Goal: Communication & Community: Share content

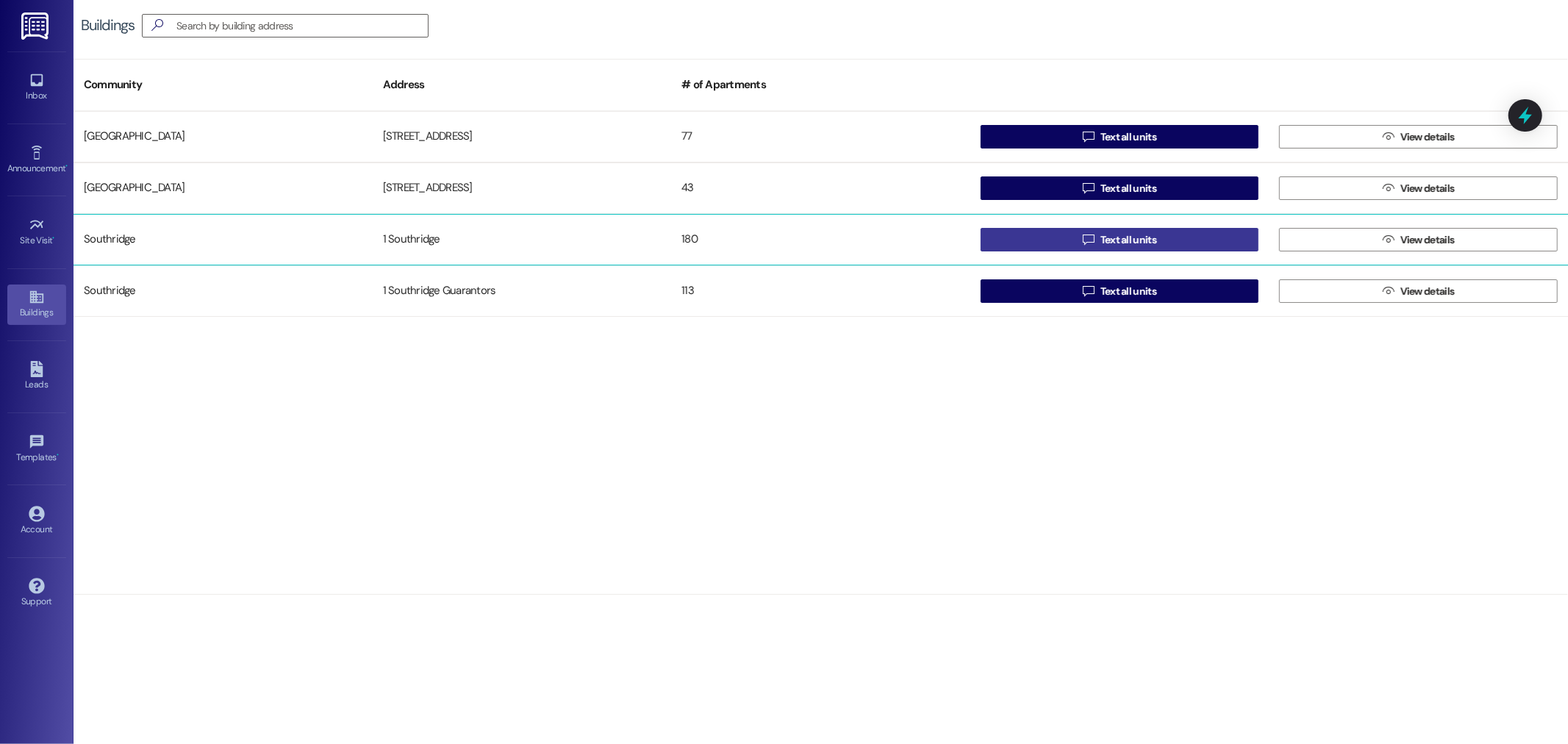
click at [1142, 239] on span "Text all units" at bounding box center [1128, 240] width 56 height 16
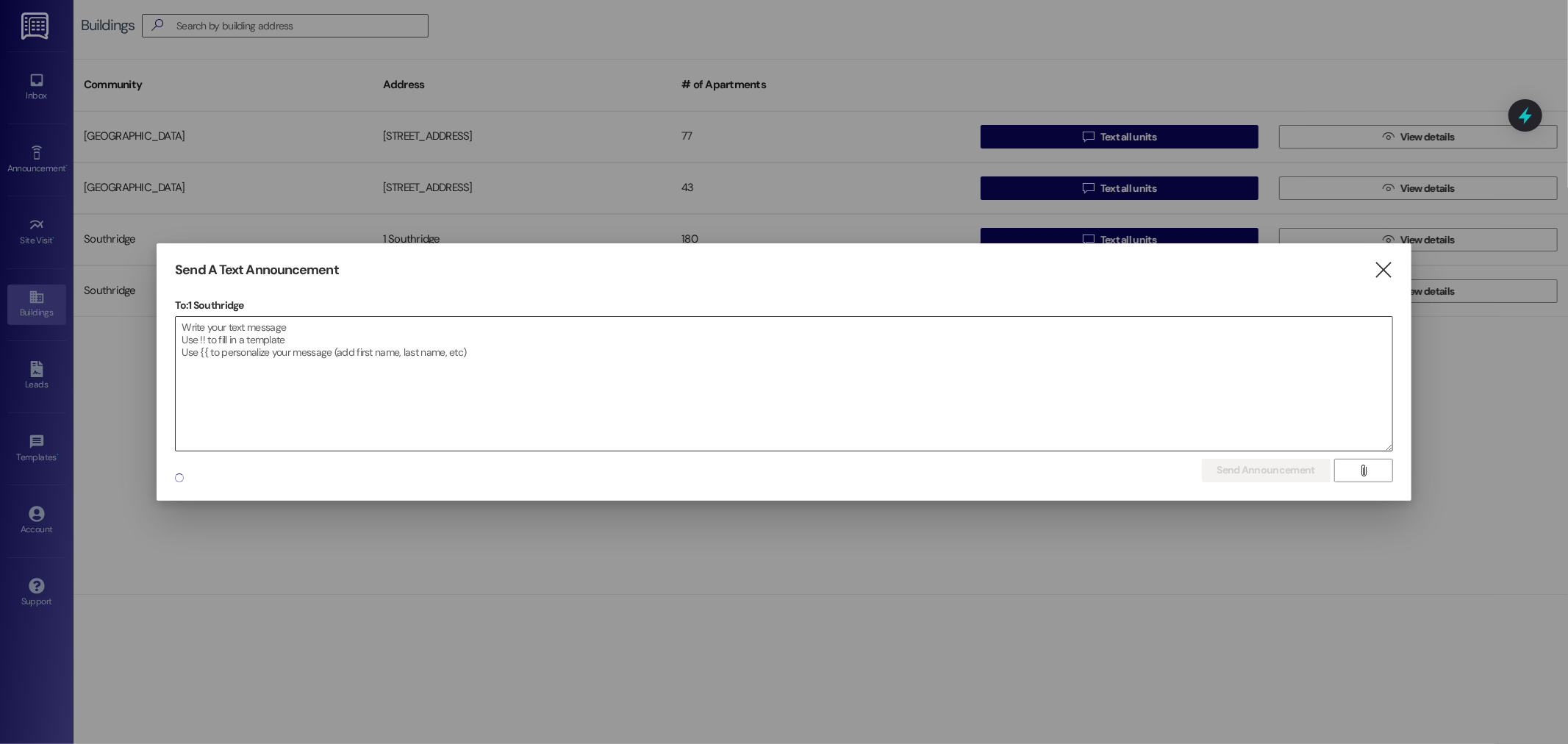
click at [192, 325] on textarea at bounding box center [784, 383] width 1216 height 134
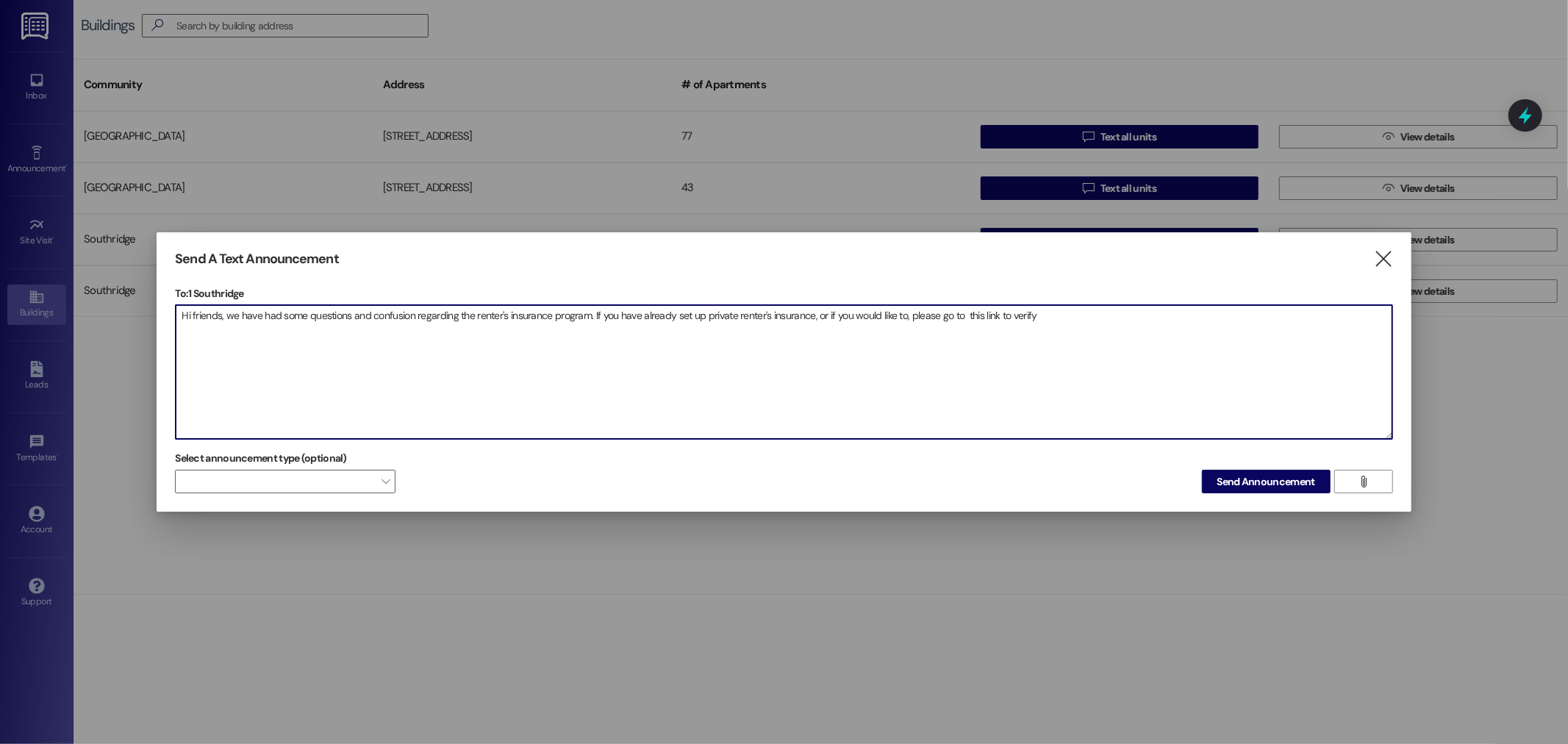
click at [963, 312] on textarea "Hi friends, we have had some questions and confusion regarding the renter's ins…" at bounding box center [784, 371] width 1216 height 134
click at [1051, 318] on textarea "Hi friends, we have had some questions and confusion regarding the renter's ins…" at bounding box center [784, 371] width 1216 height 134
paste textarea "Renter's insurance If you will be providing your own renters insurance and woul…"
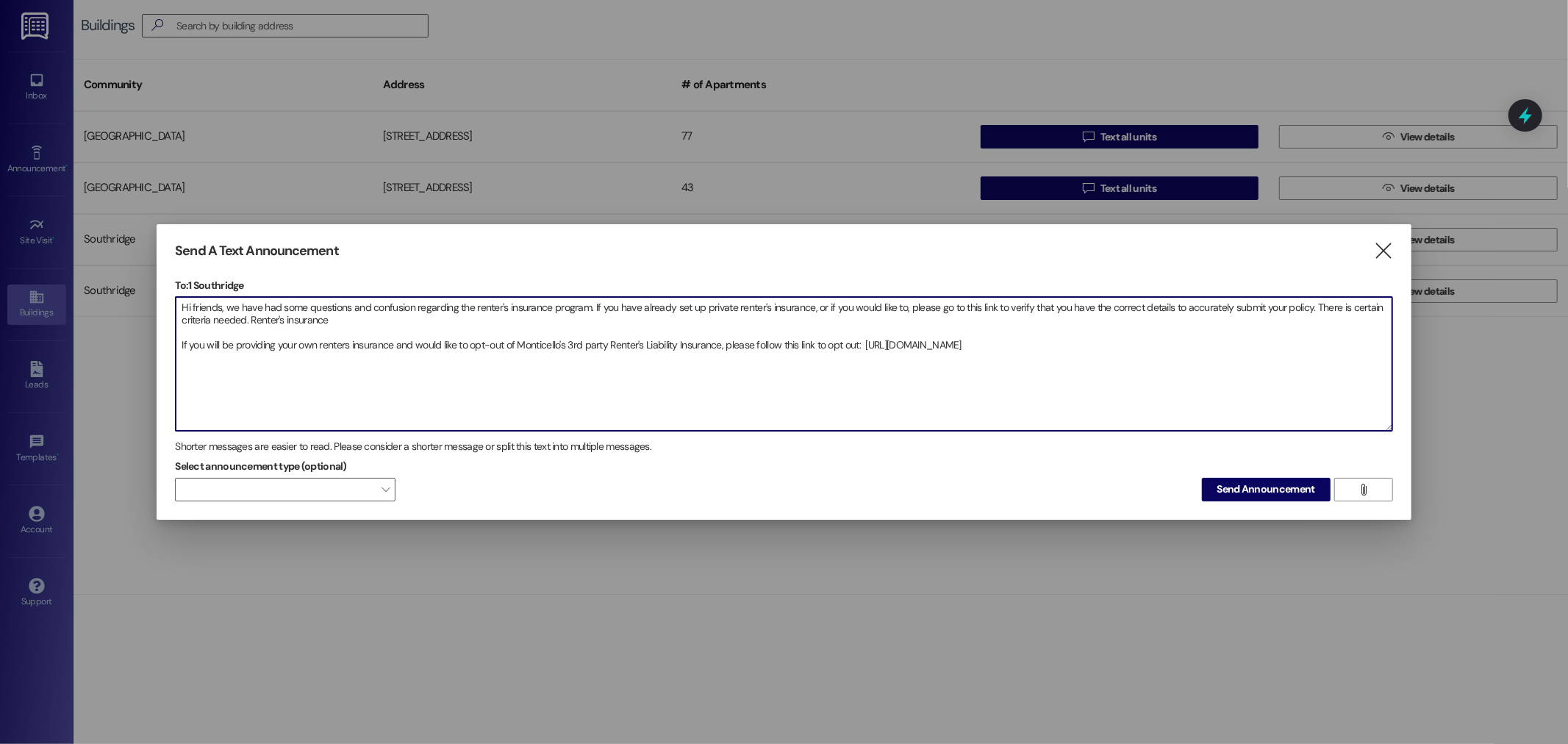
drag, startPoint x: 568, startPoint y: 341, endPoint x: 516, endPoint y: 342, distance: 52.0
click at [516, 342] on textarea "Hi friends, we have had some questions and confusion regarding the renter's ins…" at bounding box center [784, 363] width 1216 height 134
click at [332, 318] on textarea "Hi friends, we have had some questions and confusion regarding the renter's ins…" at bounding box center [784, 363] width 1216 height 134
drag, startPoint x: 330, startPoint y: 319, endPoint x: 250, endPoint y: 318, distance: 80.0
click at [250, 318] on textarea "Hi friends, we have had some questions and confusion regarding the renter's ins…" at bounding box center [784, 363] width 1216 height 134
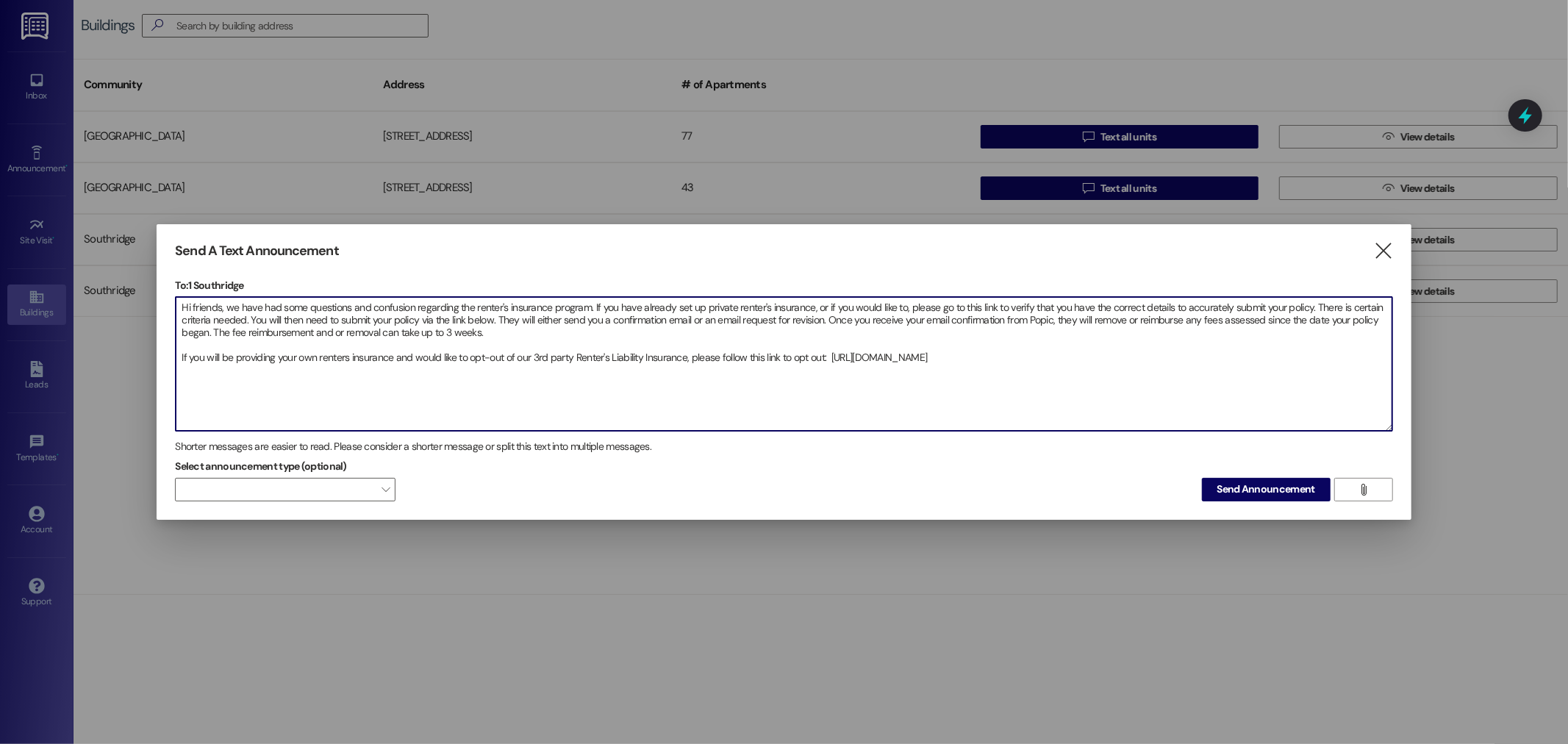
click at [513, 338] on textarea "Hi friends, we have had some questions and confusion regarding the renter's ins…" at bounding box center [784, 363] width 1216 height 134
click at [1004, 369] on textarea "Hi friends, we have had some questions and confusion regarding the renter's ins…" at bounding box center [784, 363] width 1216 height 134
click at [189, 341] on textarea "Hi friends, we have had some questions and confusion regarding the renter's ins…" at bounding box center [784, 363] width 1216 height 134
drag, startPoint x: 1053, startPoint y: 363, endPoint x: 137, endPoint y: 280, distance: 919.8
click at [137, 280] on div "Send A Text Announcement  To: 1 Southridge  Drop image file here Hi friends, …" at bounding box center [784, 372] width 1568 height 744
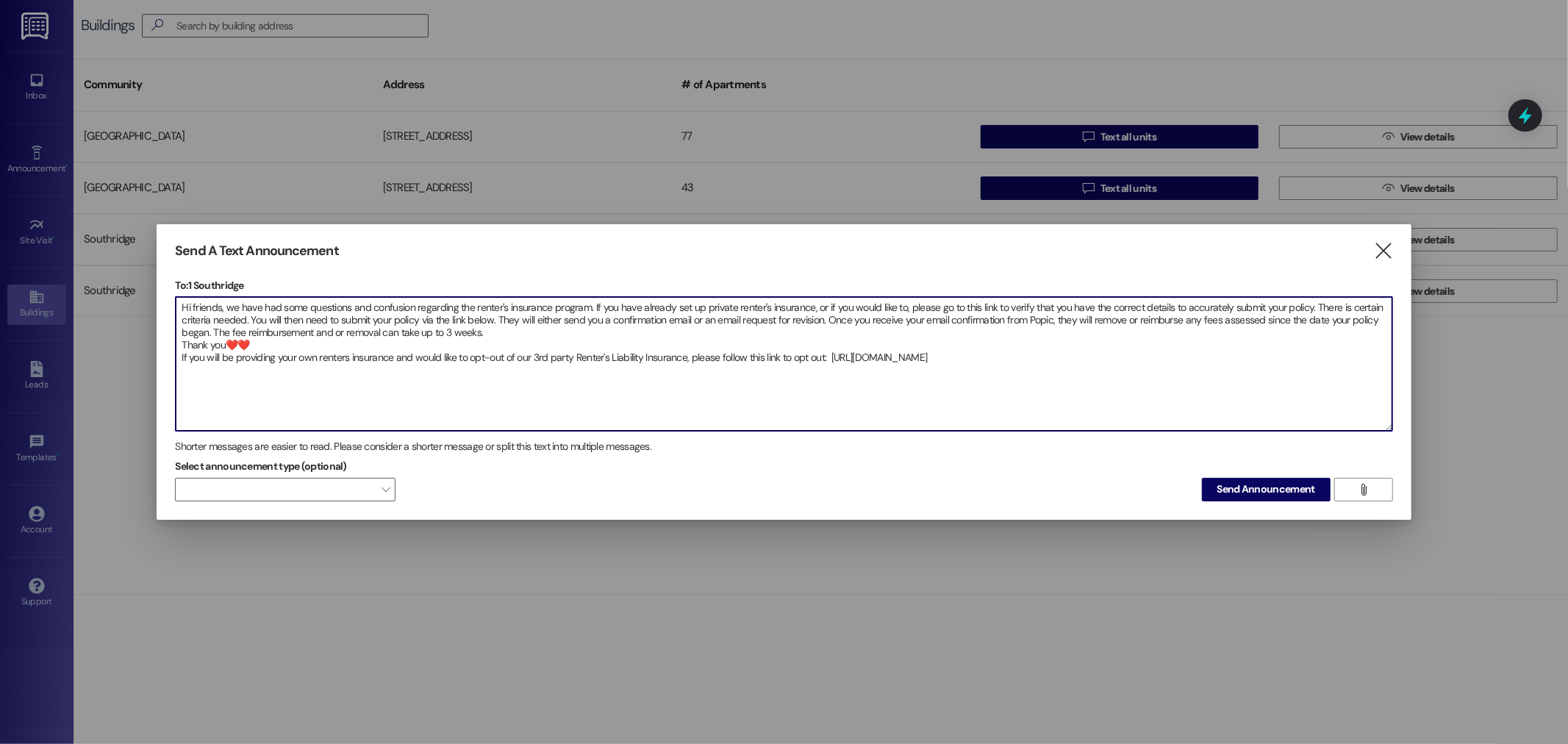
click at [1165, 429] on textarea "Hi friends, we have had some questions and confusion regarding the renter's ins…" at bounding box center [784, 363] width 1216 height 134
type textarea "Hi friends, we have had some questions and confusion regarding the renter's ins…"
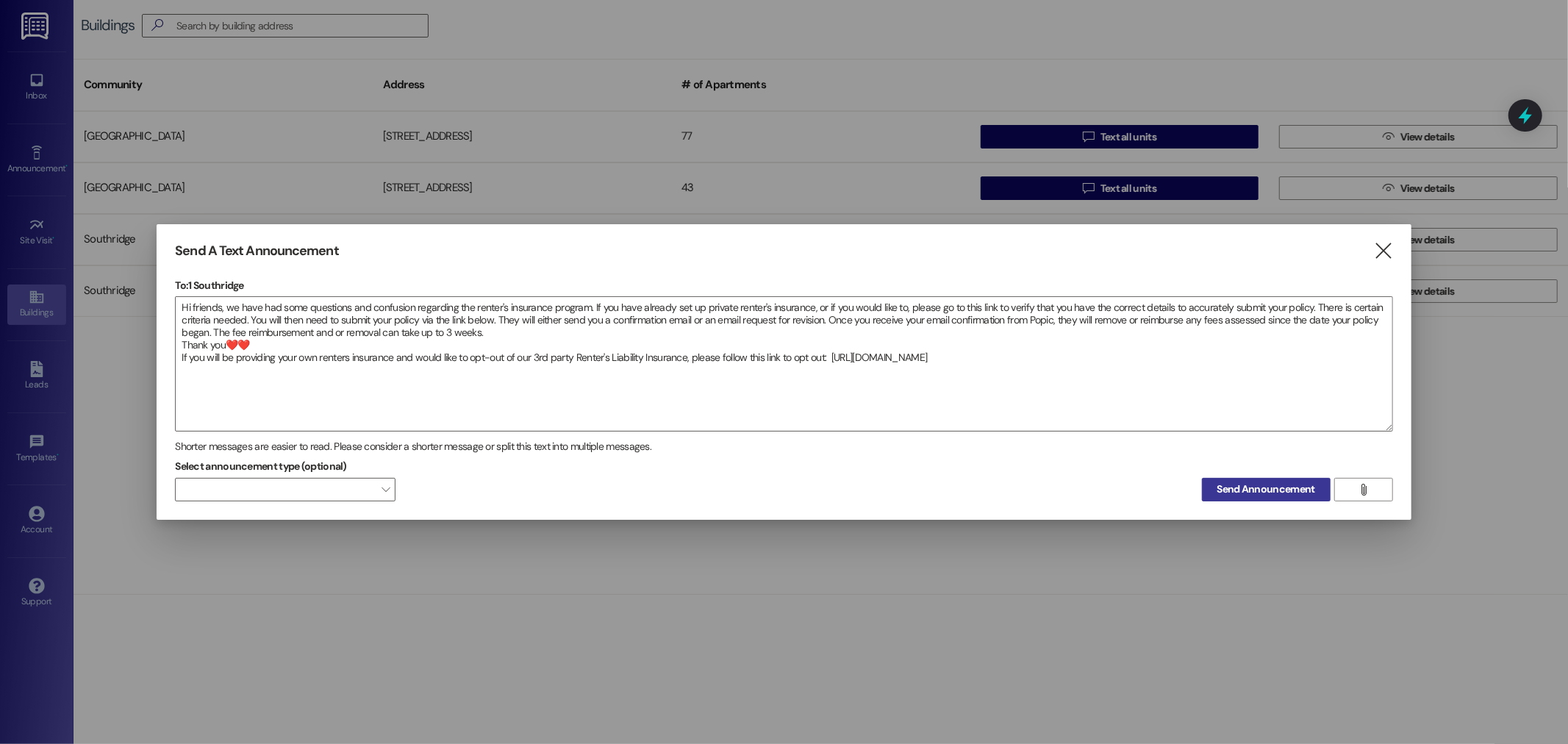
click at [1285, 497] on span "Send Announcement" at bounding box center [1265, 489] width 98 height 16
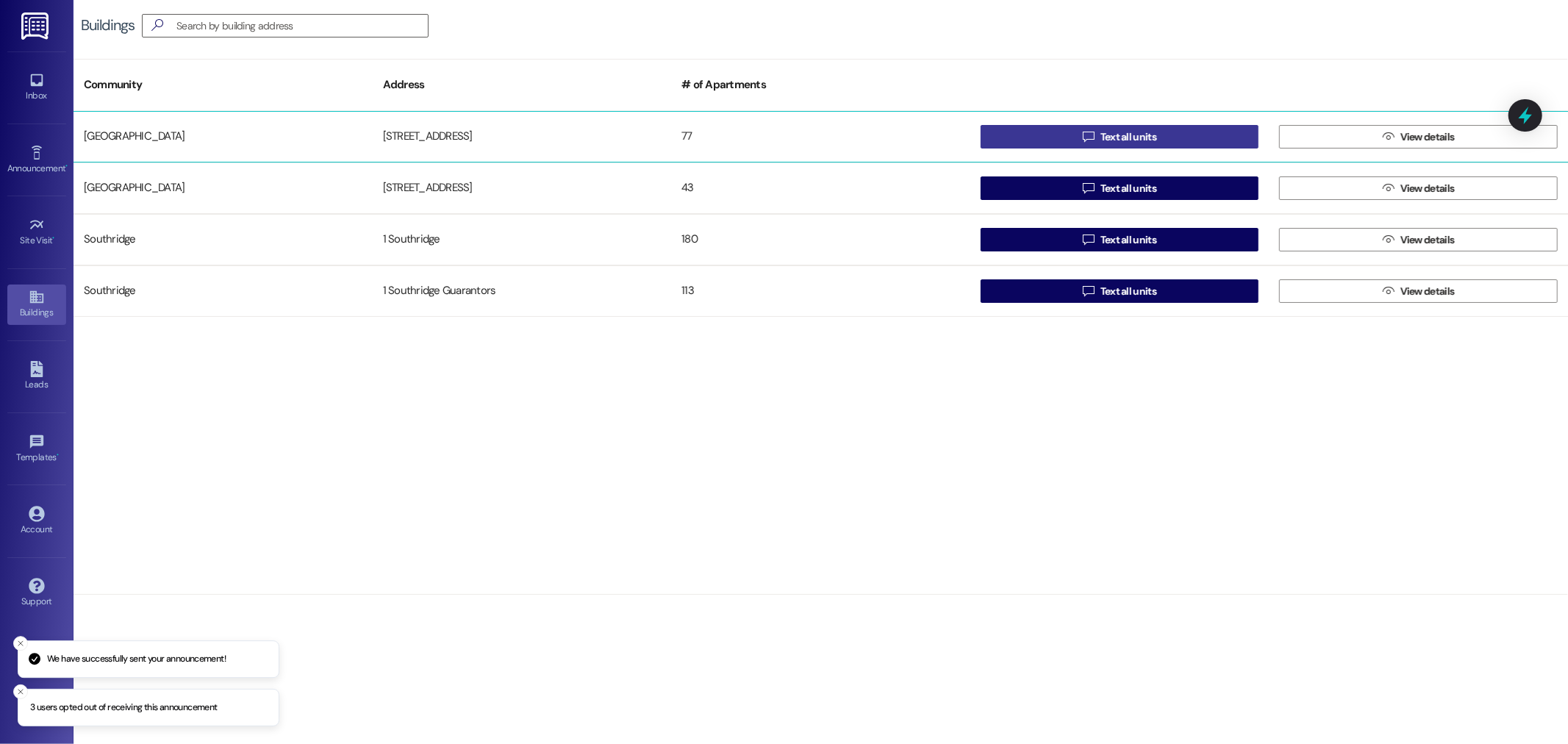
click at [1112, 136] on span "Text all units" at bounding box center [1128, 137] width 56 height 16
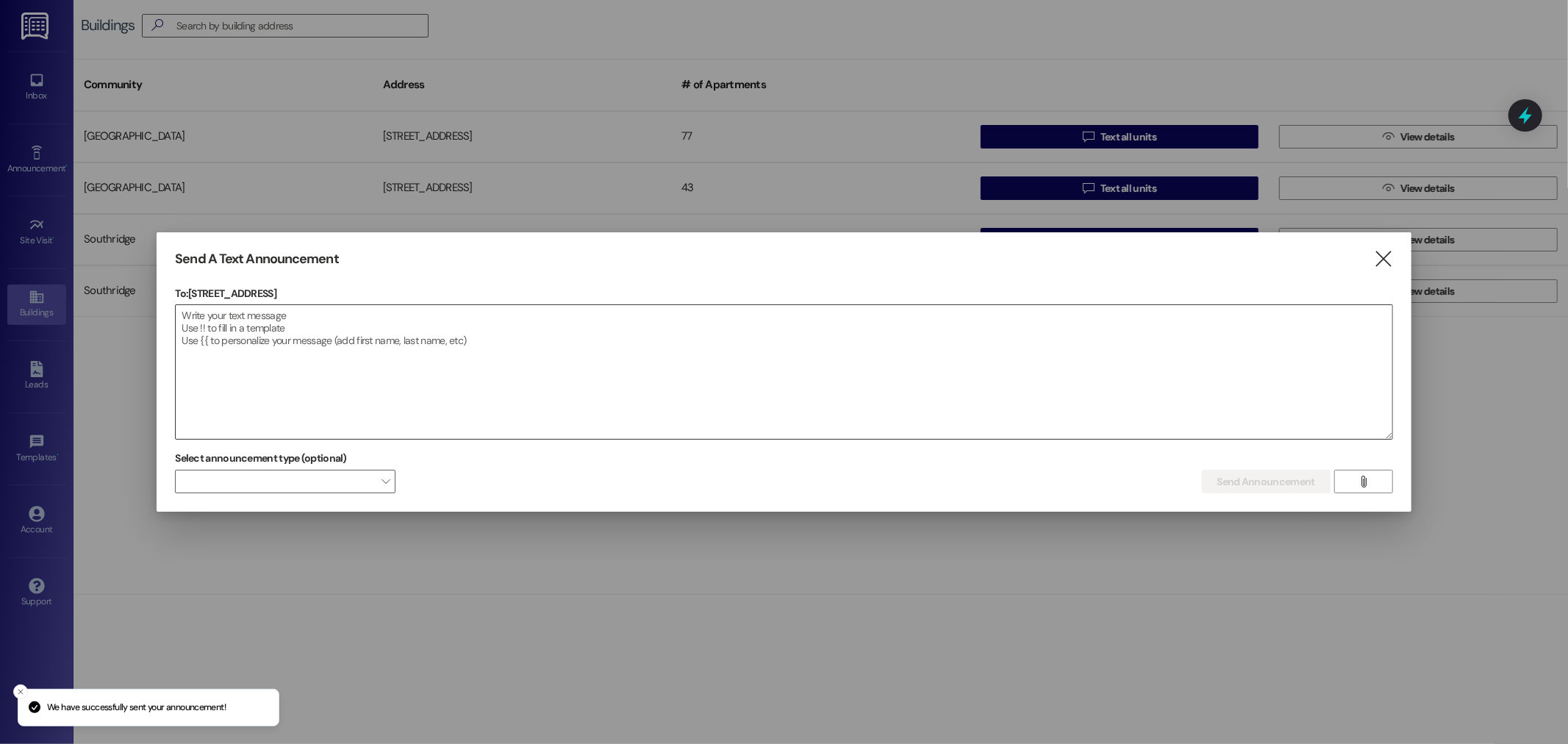
click at [205, 314] on textarea at bounding box center [784, 371] width 1216 height 134
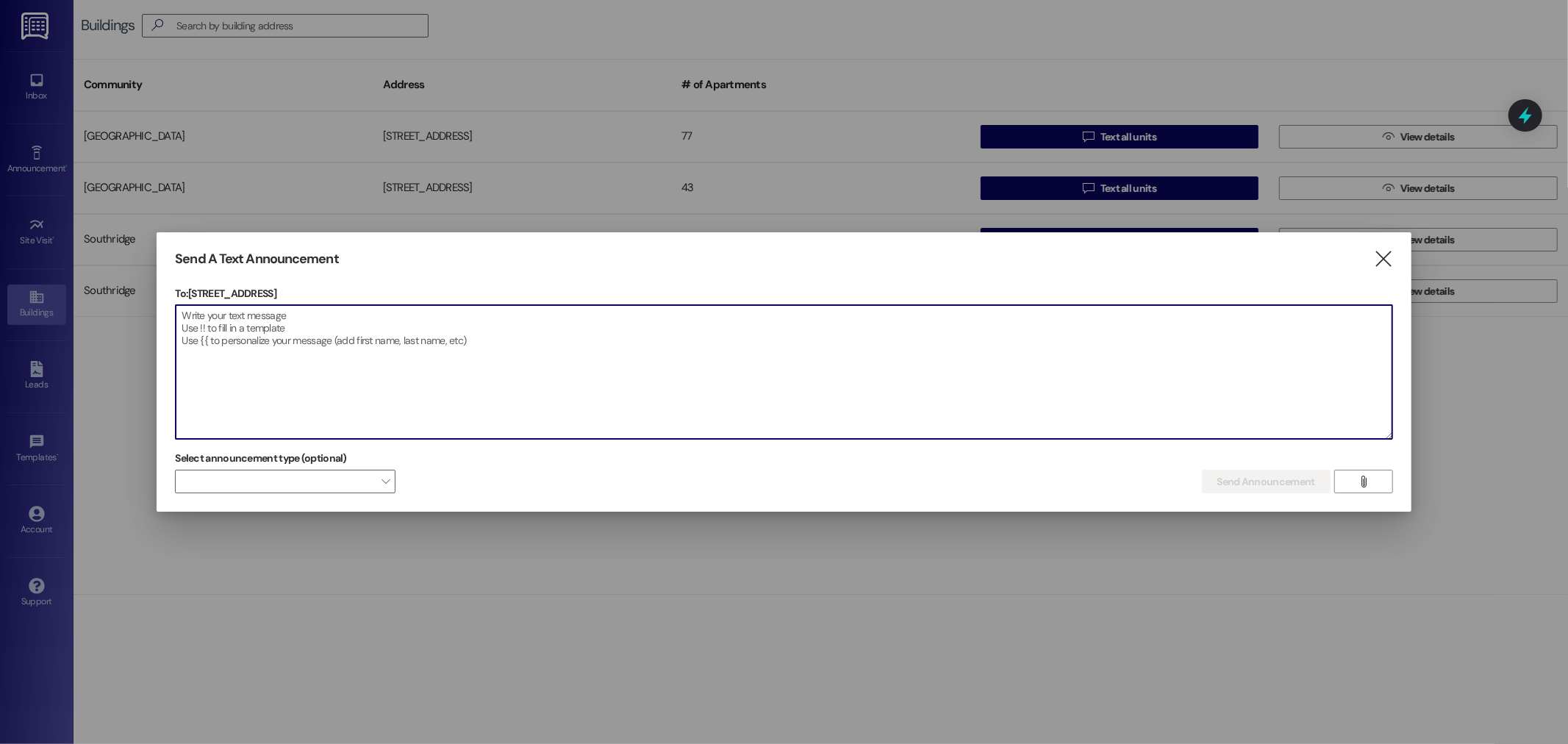
paste textarea "Hi friends, we have had some questions and confusion regarding the renter's ins…"
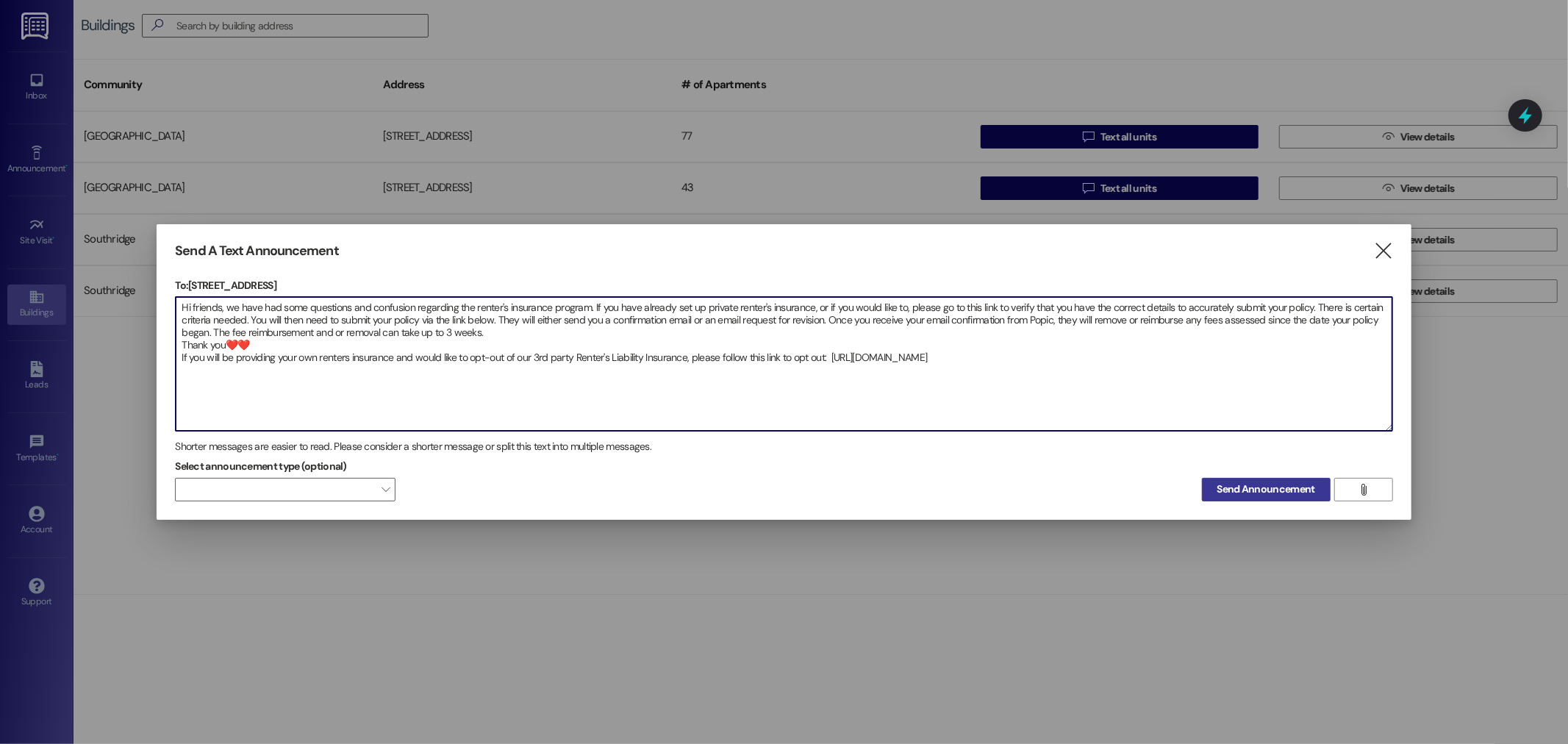
type textarea "Hi friends, we have had some questions and confusion regarding the renter's ins…"
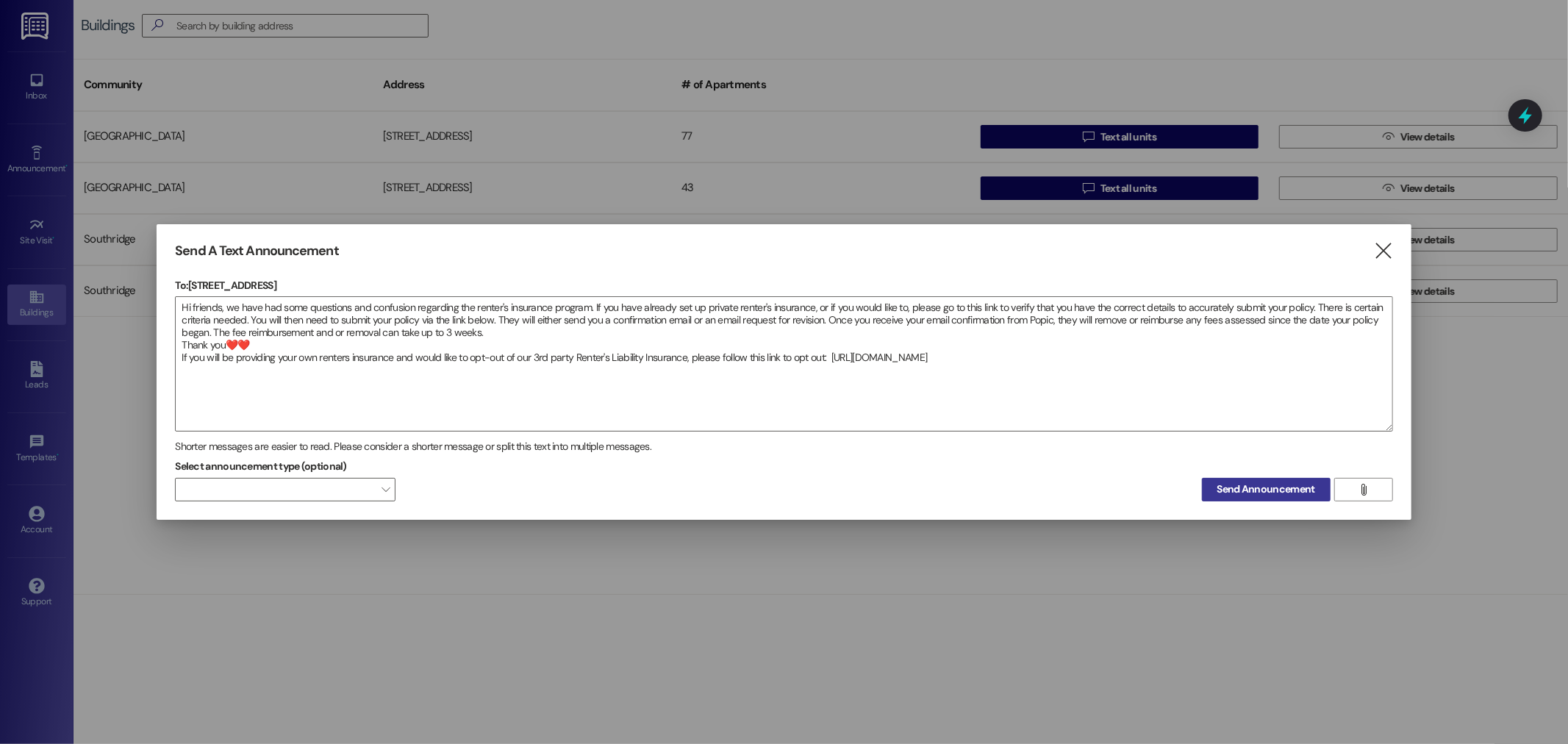
click at [1251, 483] on span "Send Announcement" at bounding box center [1265, 489] width 98 height 16
